Goal: Task Accomplishment & Management: Use online tool/utility

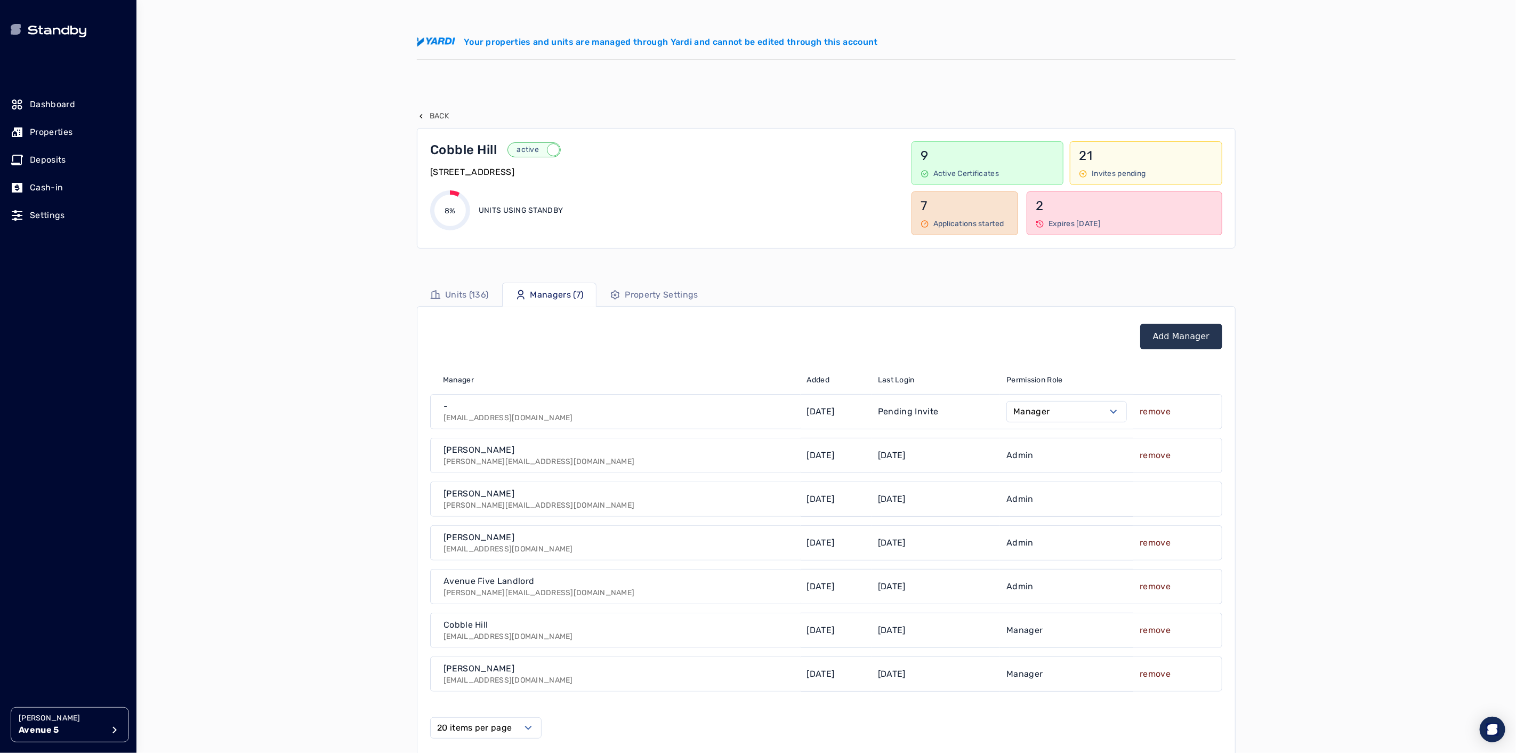
scroll to position [59, 0]
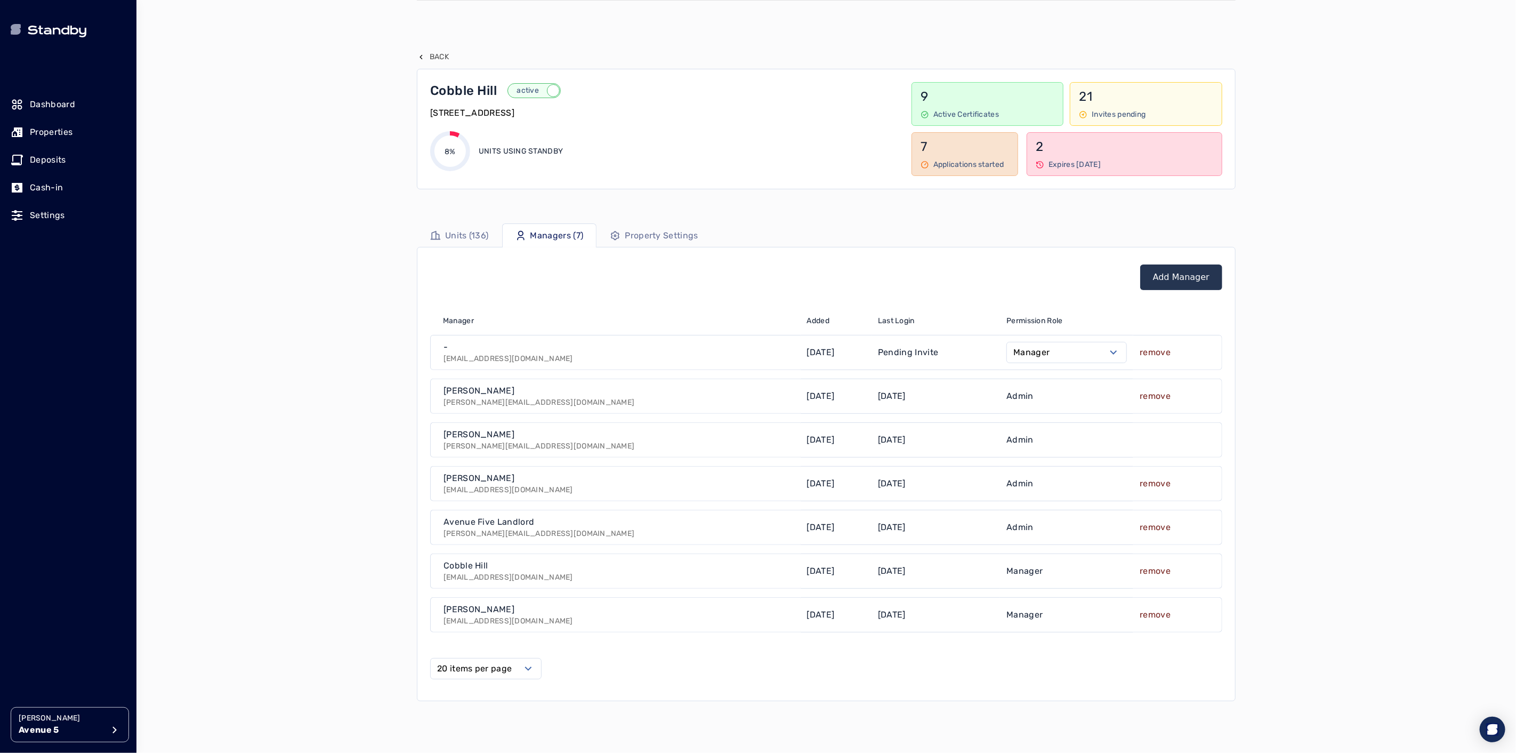
click at [59, 724] on p "Avenue 5" at bounding box center [61, 729] width 85 height 13
click at [203, 591] on p "[GEOGRAPHIC_DATA]" at bounding box center [197, 589] width 81 height 11
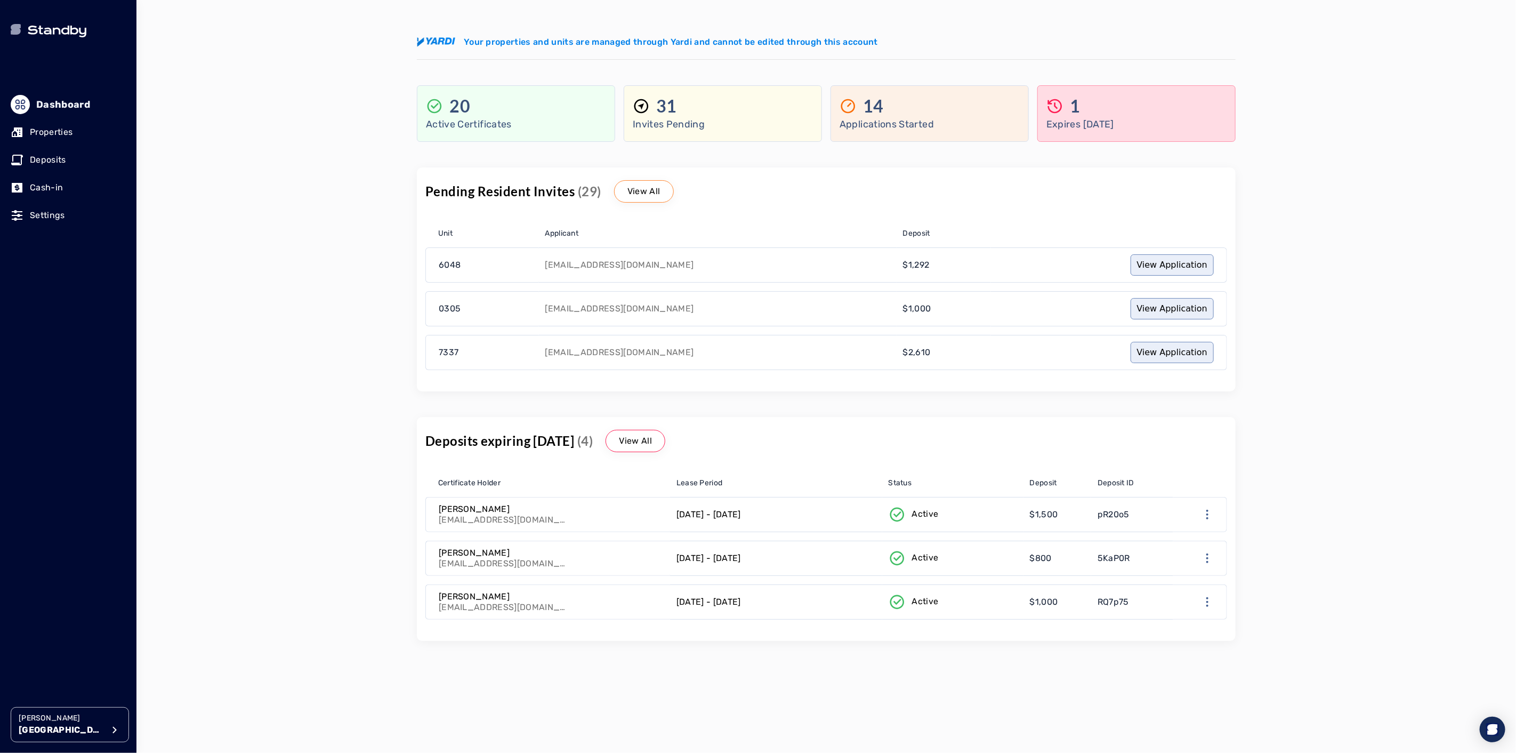
click at [38, 140] on link "Properties" at bounding box center [68, 131] width 115 height 23
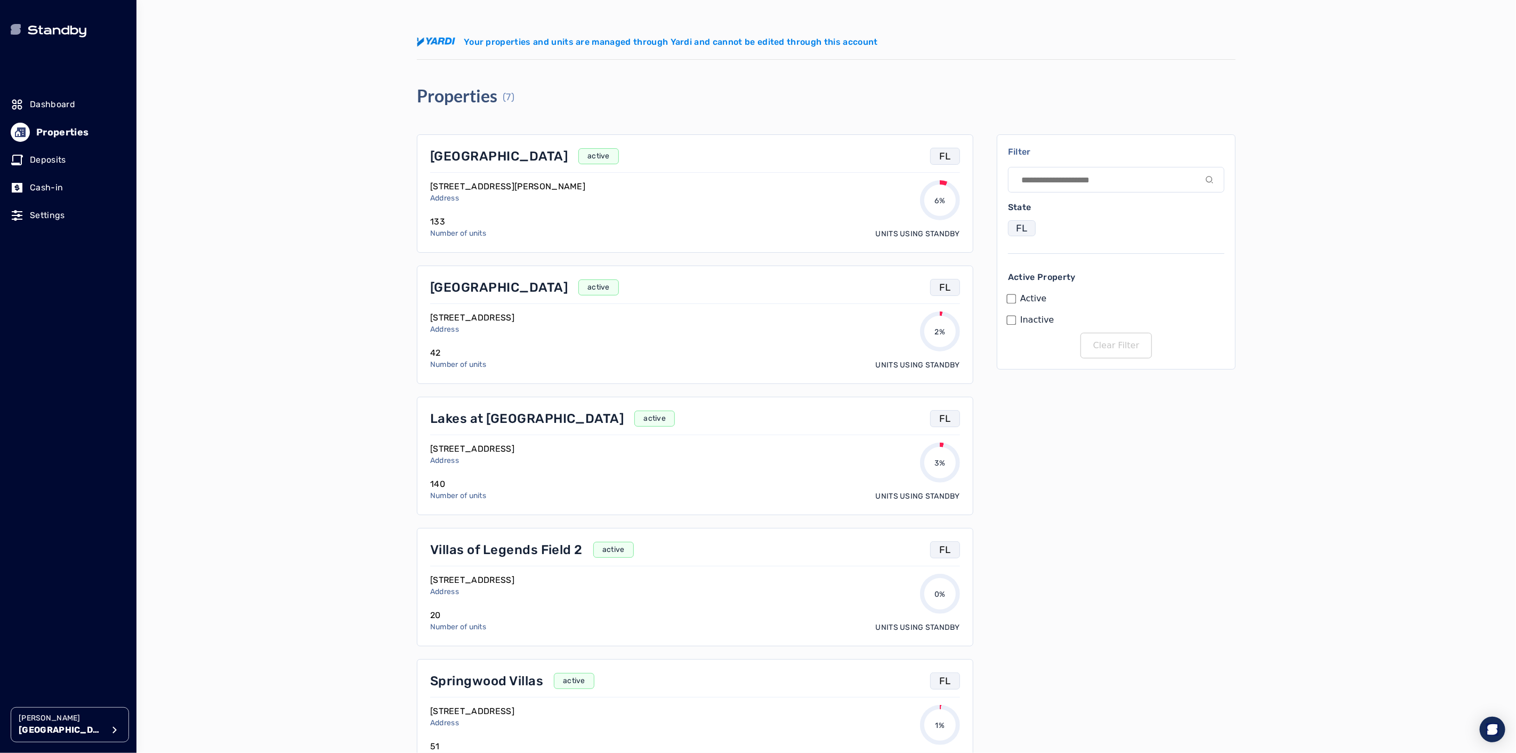
click at [444, 417] on p "Lakes at [GEOGRAPHIC_DATA]" at bounding box center [526, 418] width 193 height 17
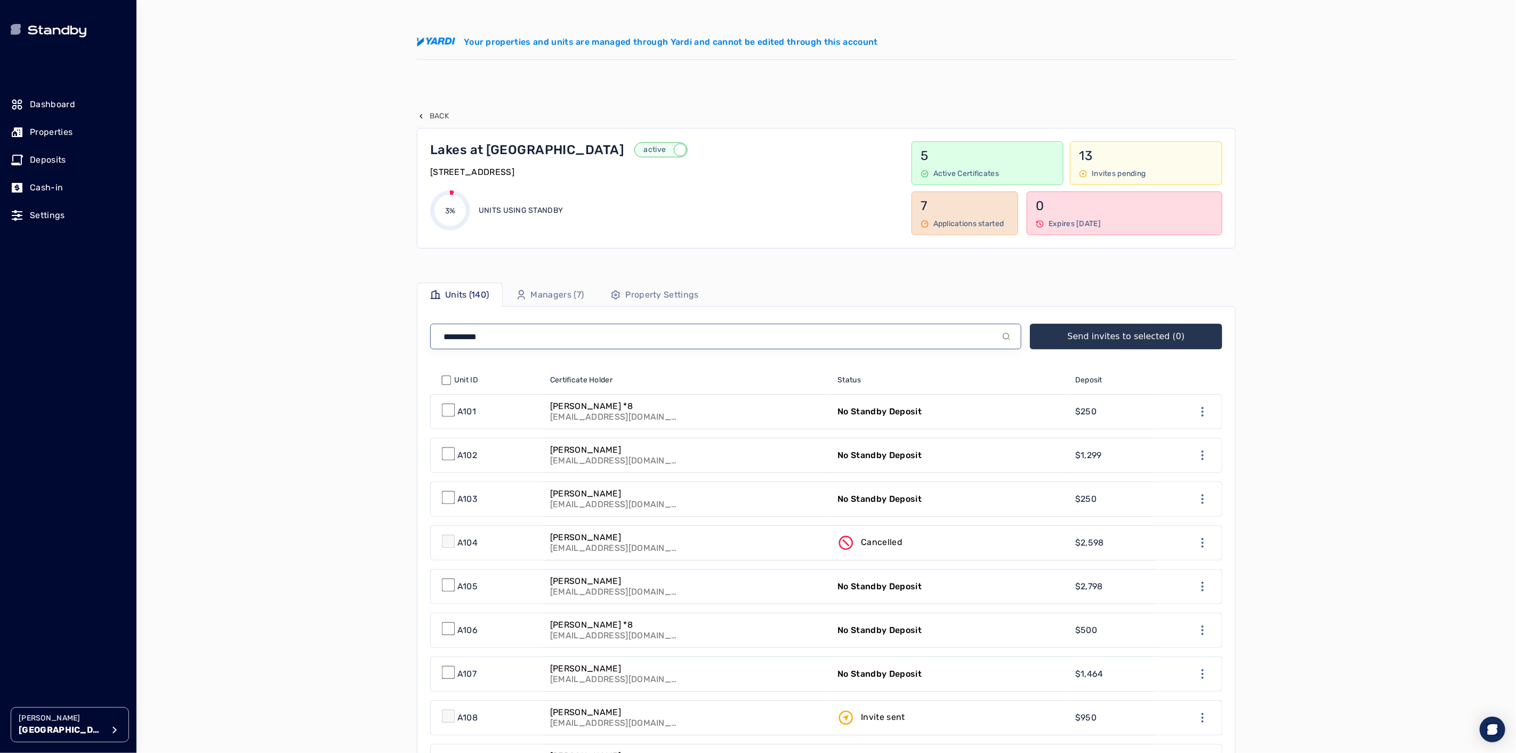
click at [511, 343] on input at bounding box center [725, 337] width 591 height 26
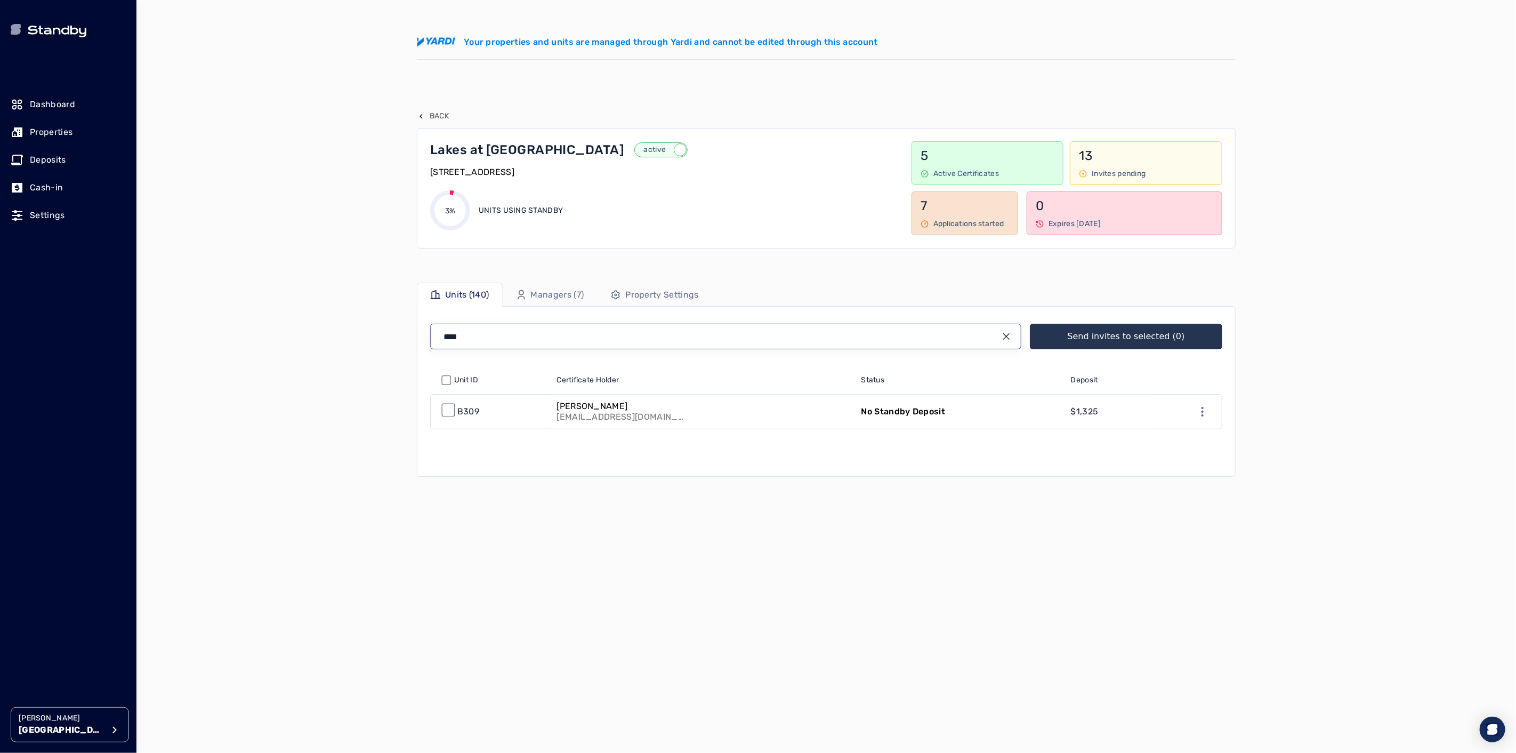
type input "****"
click at [542, 409] on link "B309" at bounding box center [490, 411] width 119 height 34
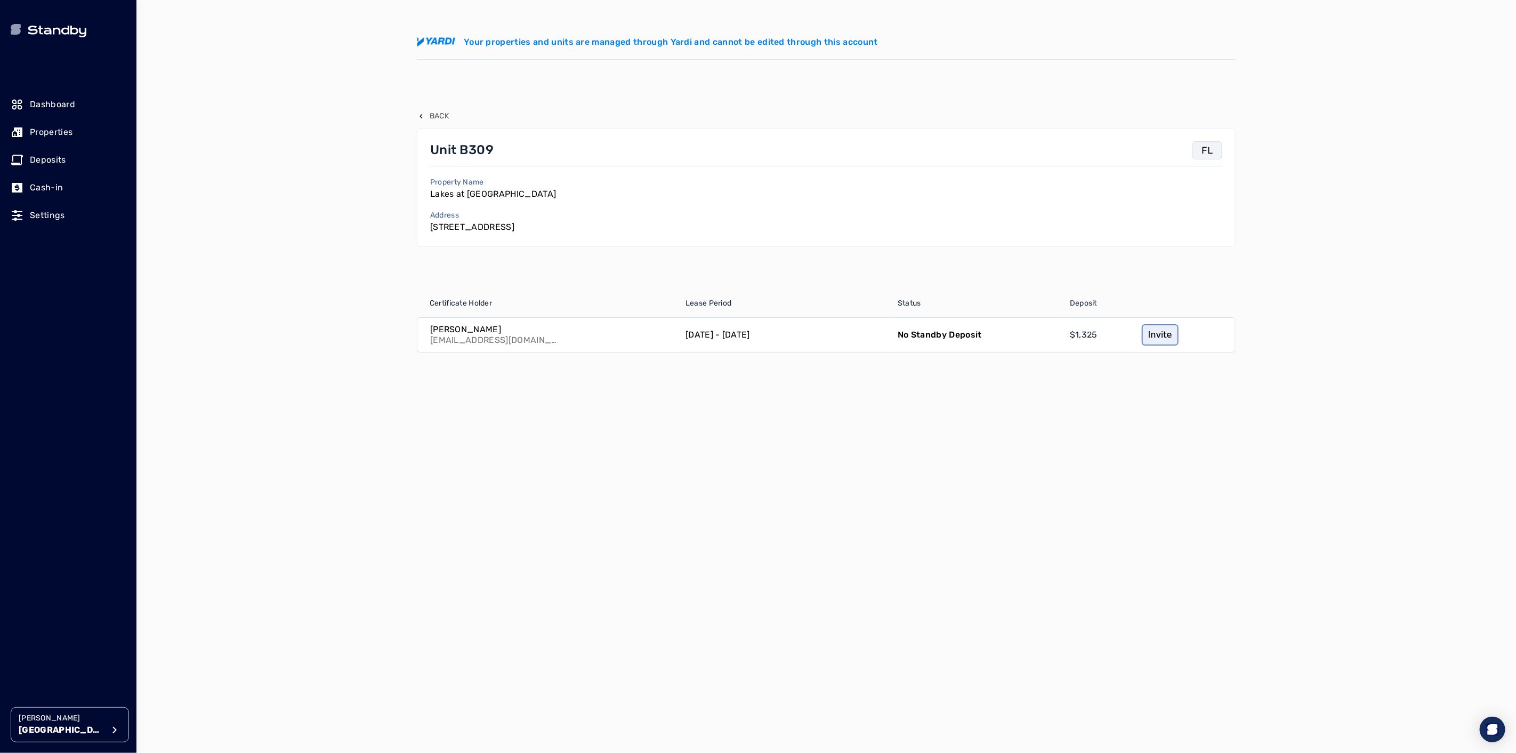
click at [1159, 336] on link "Invite" at bounding box center [1160, 334] width 37 height 21
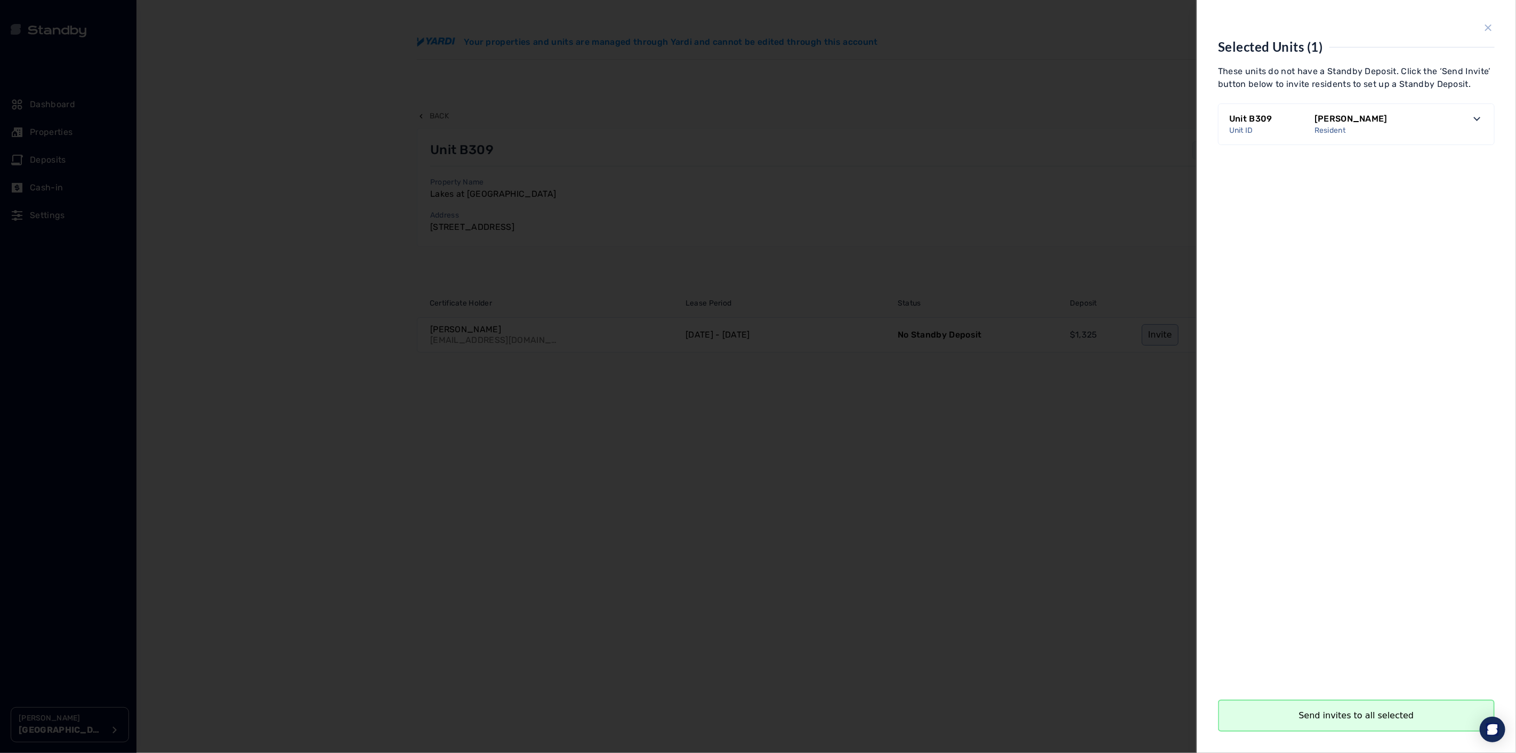
click at [1367, 715] on button "Send invites to all selected" at bounding box center [1356, 715] width 277 height 32
click at [1318, 712] on button "Close" at bounding box center [1356, 715] width 277 height 32
